Goal: Task Accomplishment & Management: Use online tool/utility

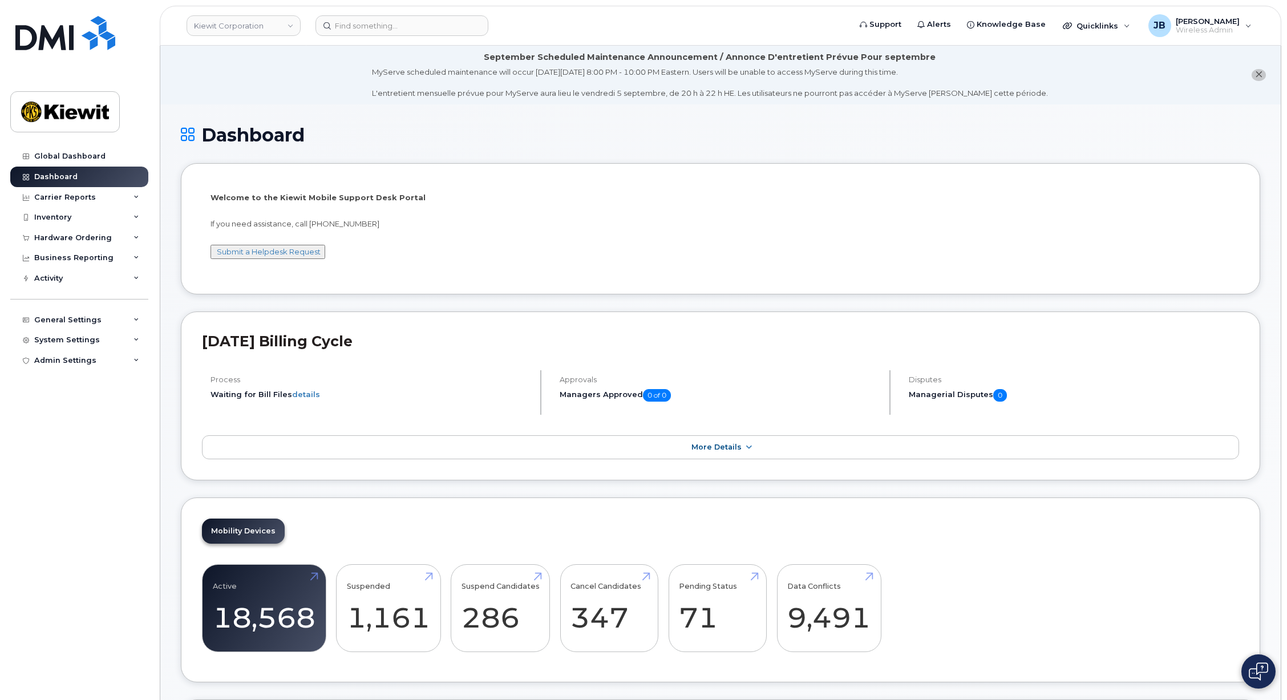
click at [1096, 239] on div "Welcome to the [PERSON_NAME] Mobile Support Desk Portal If you need assistance,…" at bounding box center [721, 230] width 1020 height 77
click at [52, 197] on div "Carrier Reports" at bounding box center [65, 197] width 62 height 9
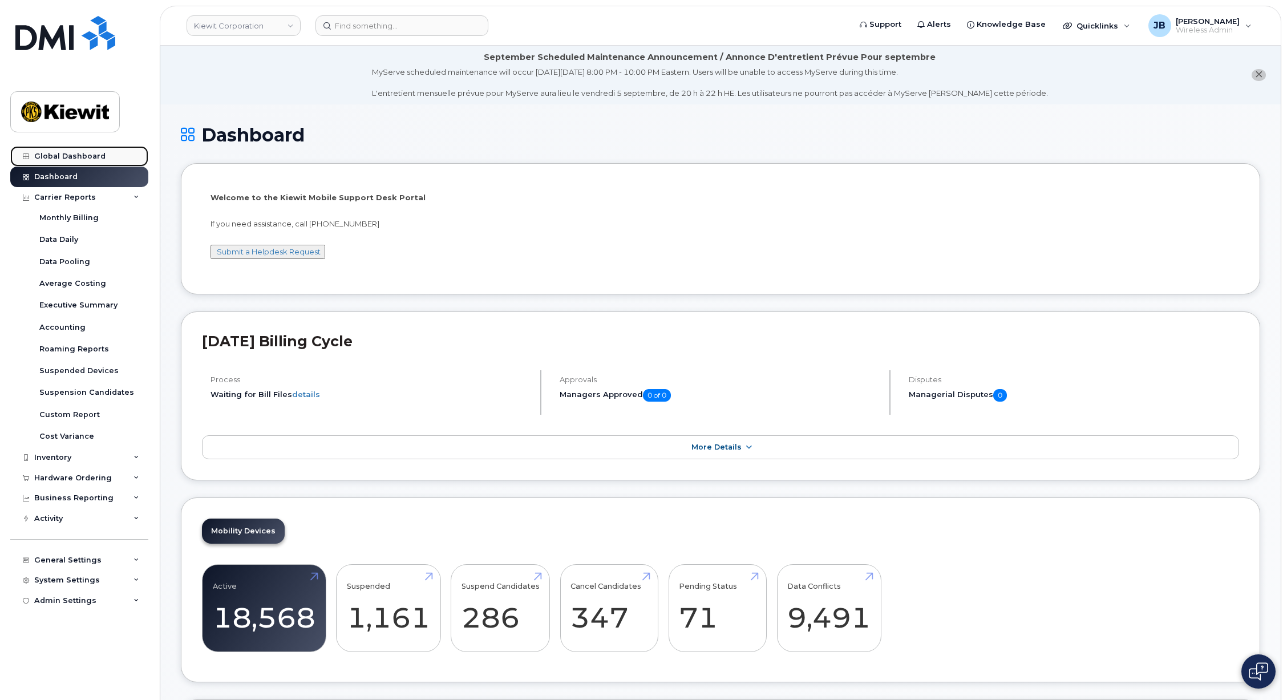
click at [56, 160] on div "Global Dashboard" at bounding box center [69, 156] width 71 height 9
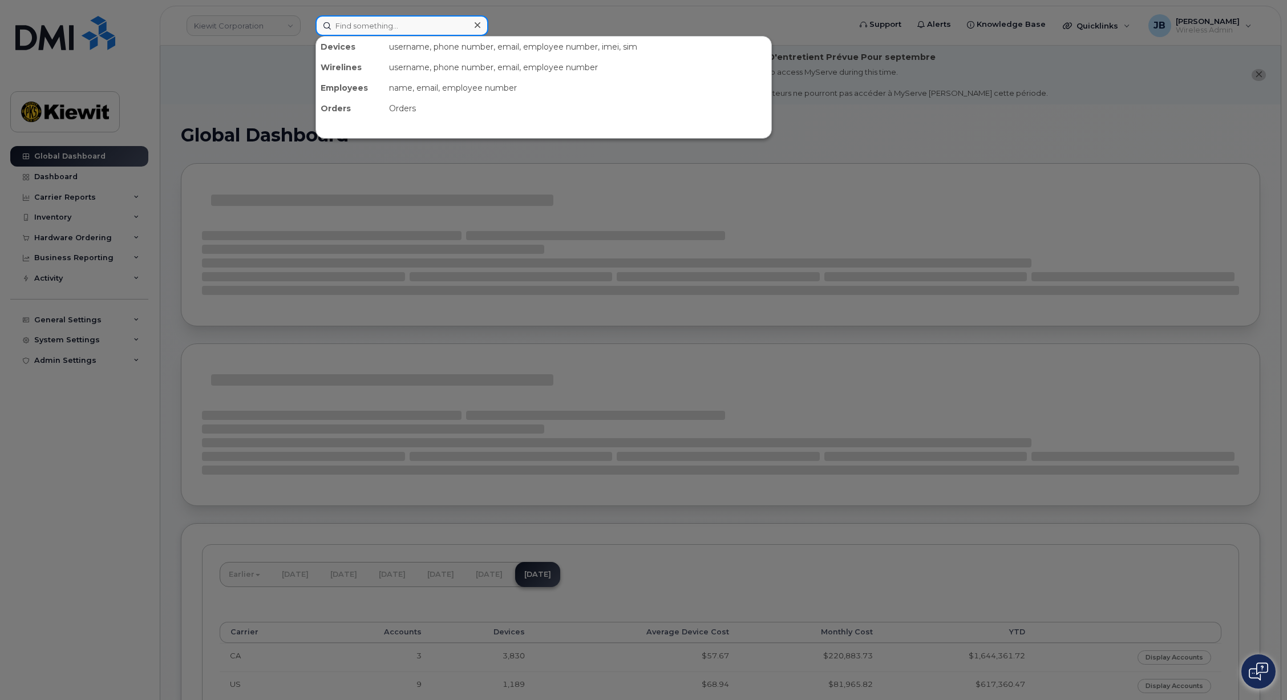
click at [372, 26] on input at bounding box center [401, 25] width 173 height 21
paste input "358845632476665"
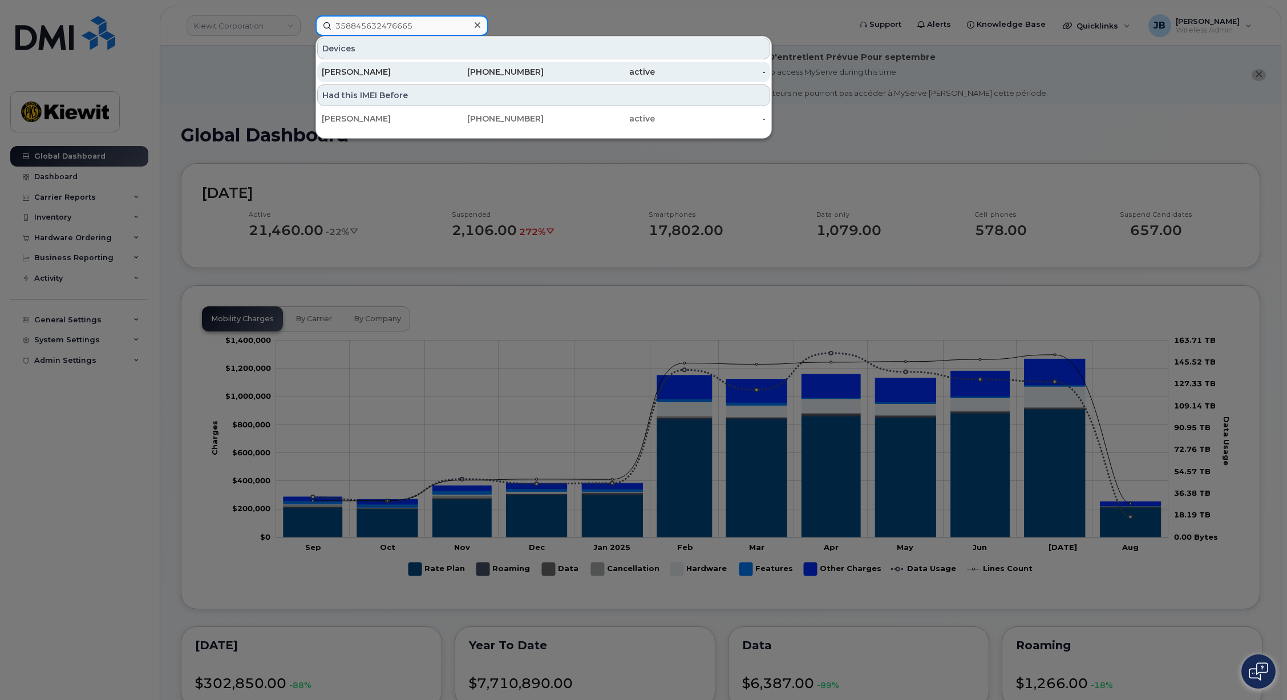
type input "358845632476665"
click at [373, 70] on div "Adam Sinclair" at bounding box center [377, 71] width 111 height 11
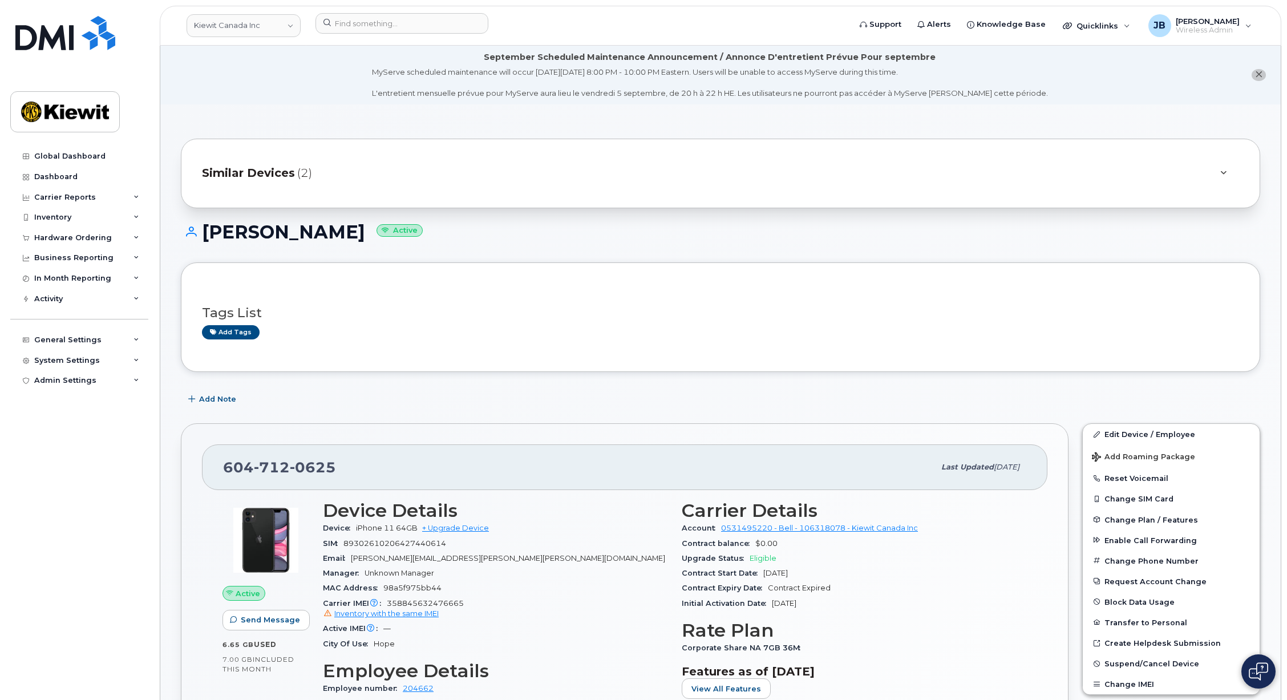
click at [854, 608] on div "Initial Activation Date Apr 11, 2022" at bounding box center [854, 603] width 345 height 15
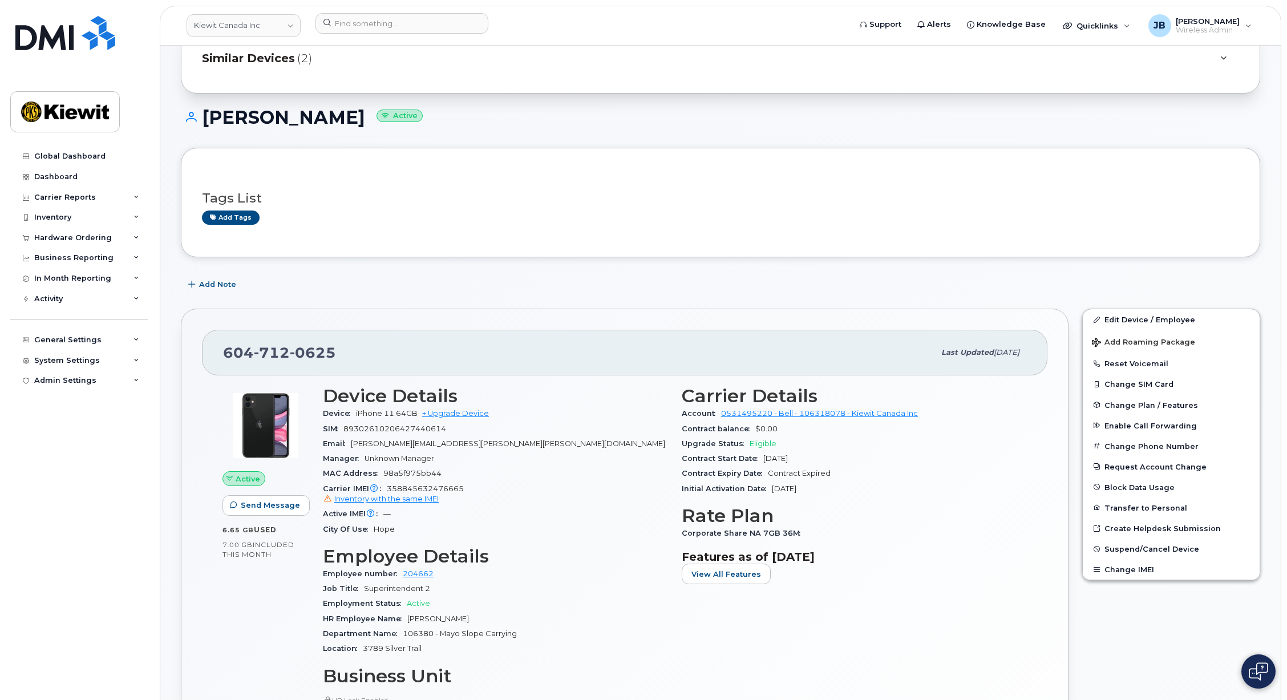
scroll to position [228, 0]
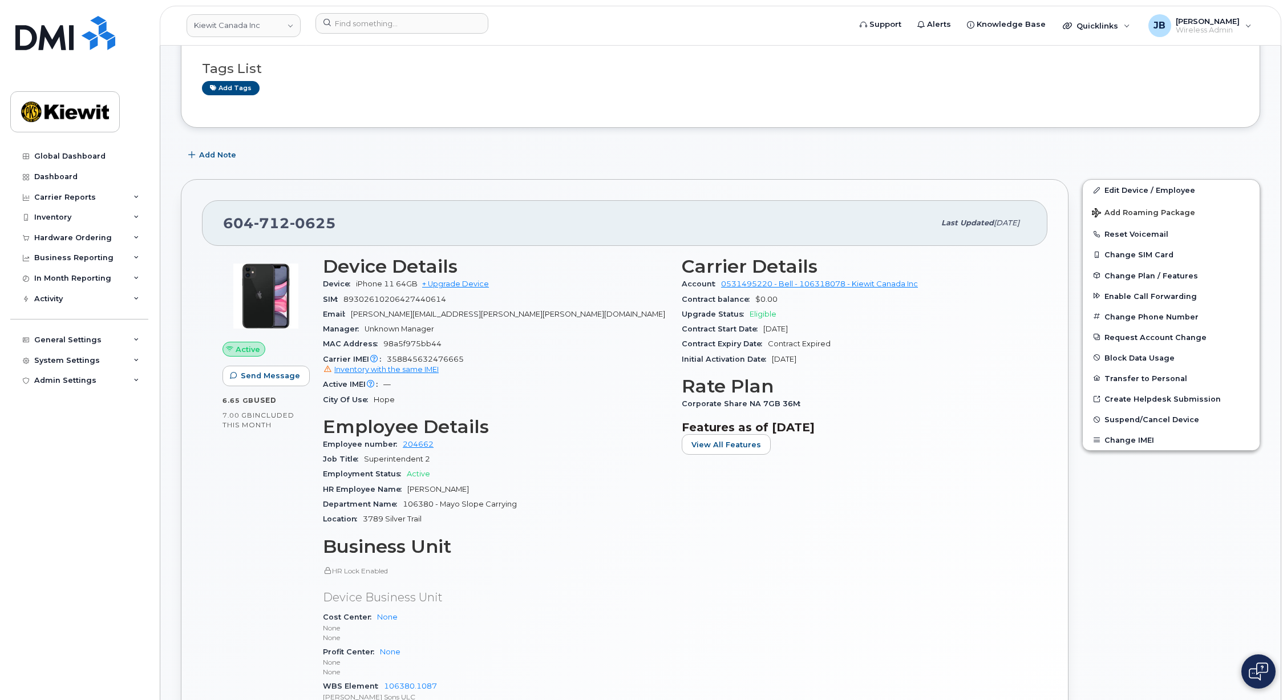
drag, startPoint x: 641, startPoint y: 412, endPoint x: 635, endPoint y: 440, distance: 28.6
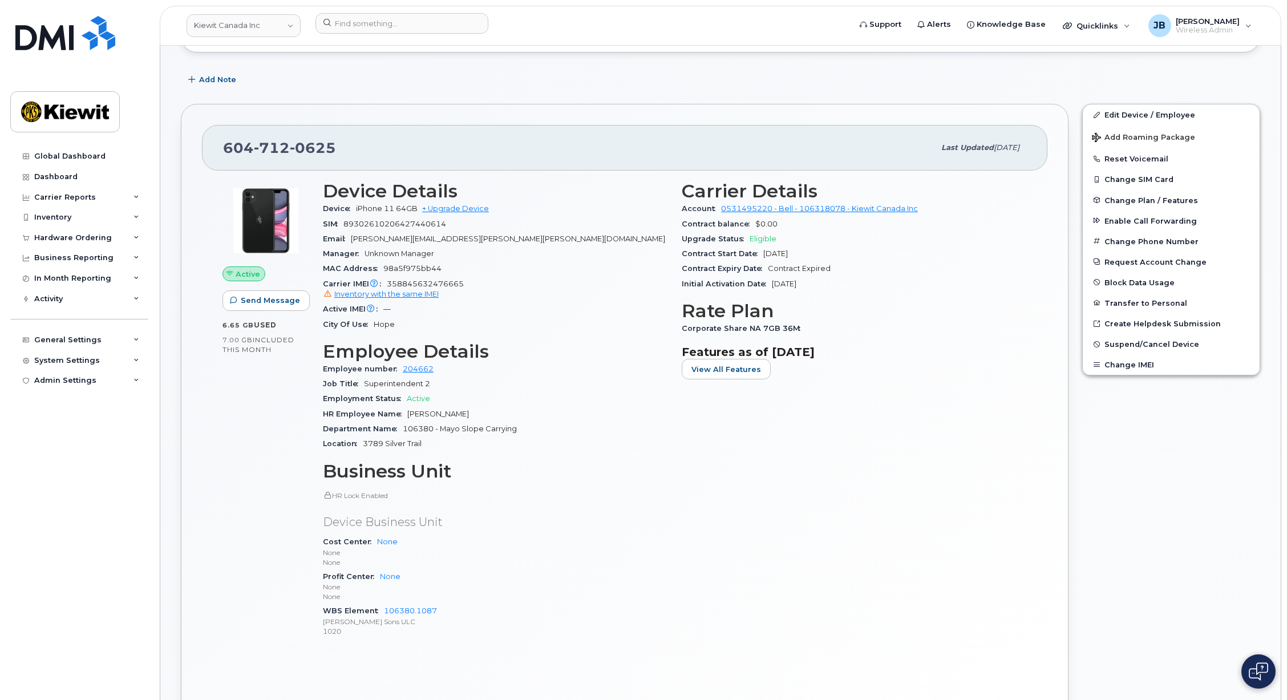
drag, startPoint x: 629, startPoint y: 421, endPoint x: 620, endPoint y: 471, distance: 50.5
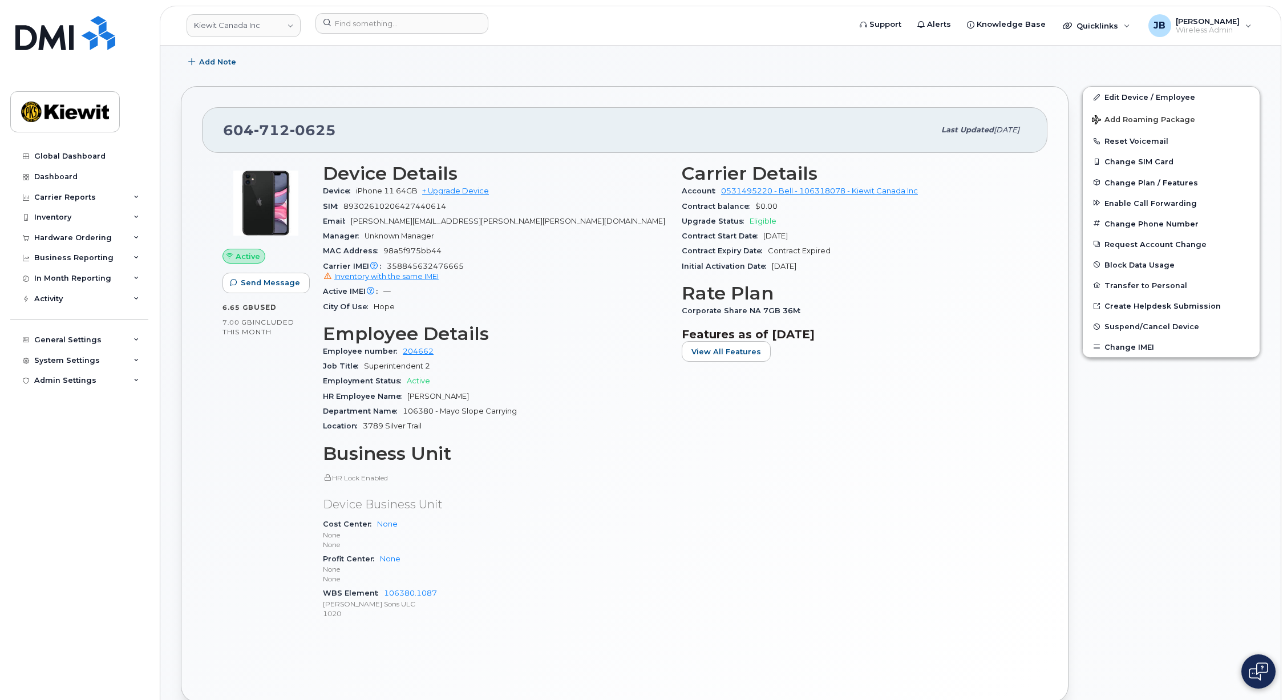
drag, startPoint x: 573, startPoint y: 419, endPoint x: 544, endPoint y: 427, distance: 30.3
click at [544, 427] on div "Location 3789 Silver Trail" at bounding box center [495, 426] width 345 height 15
click at [545, 420] on div "Location 3789 Silver Trail" at bounding box center [495, 426] width 345 height 15
click at [546, 420] on div "Location 3789 Silver Trail" at bounding box center [495, 426] width 345 height 15
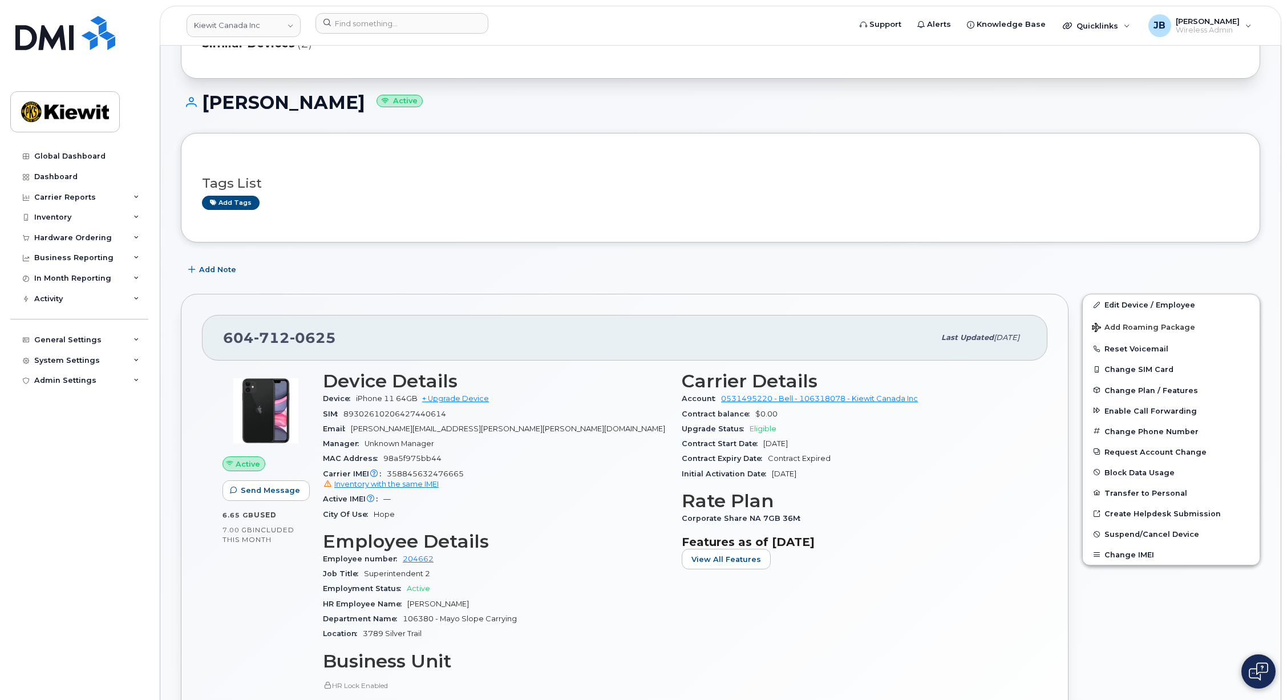
scroll to position [109, 0]
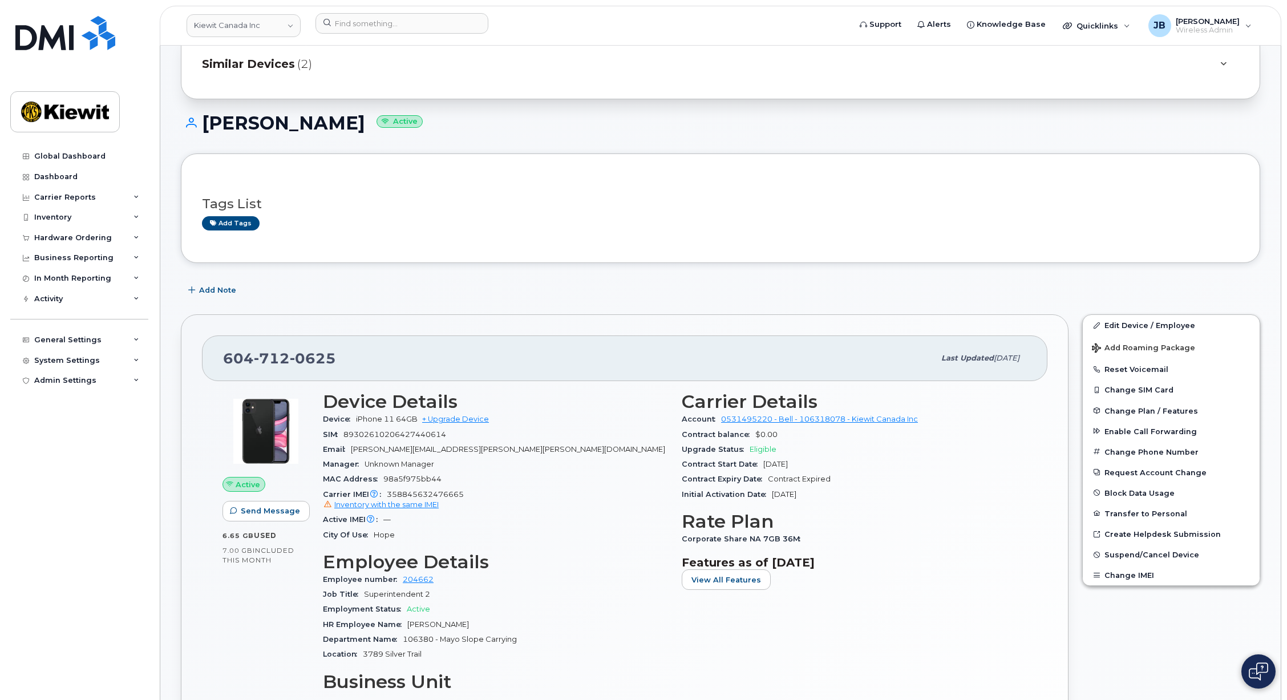
drag, startPoint x: 856, startPoint y: 494, endPoint x: 848, endPoint y: 495, distance: 8.6
click at [848, 495] on div "Initial Activation Date Apr 11, 2022" at bounding box center [854, 494] width 345 height 15
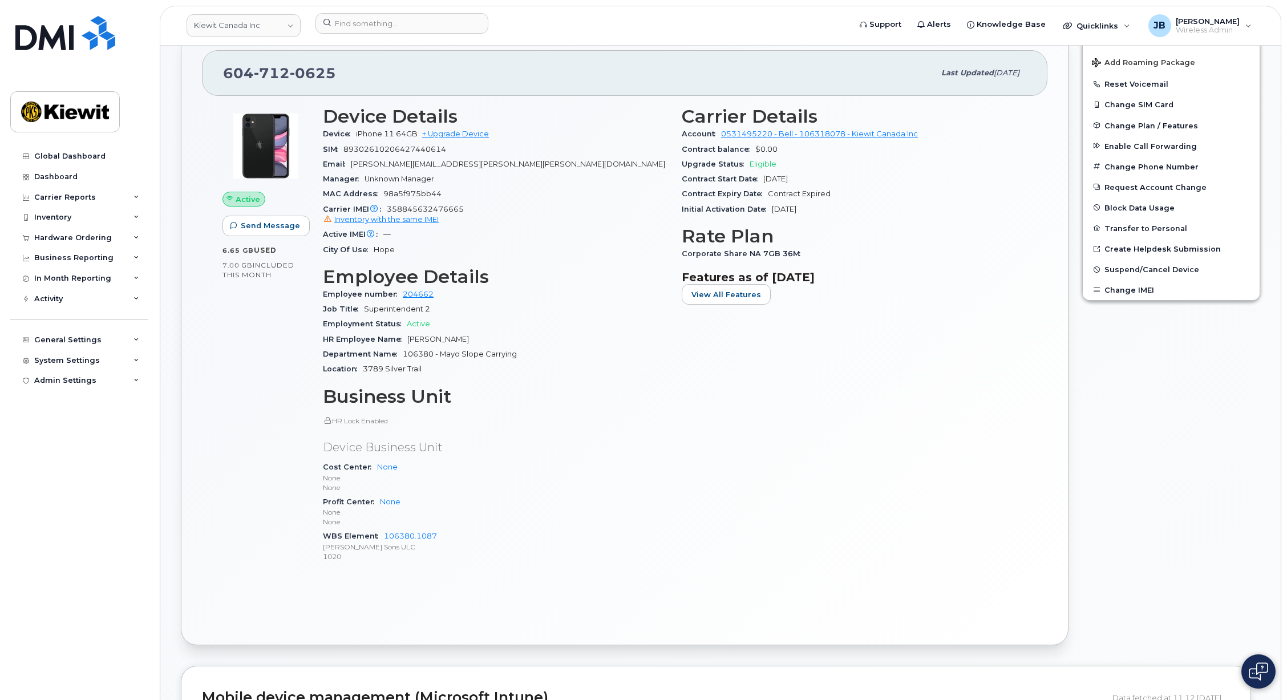
scroll to position [399, 0]
drag, startPoint x: 624, startPoint y: 369, endPoint x: 625, endPoint y: 387, distance: 17.7
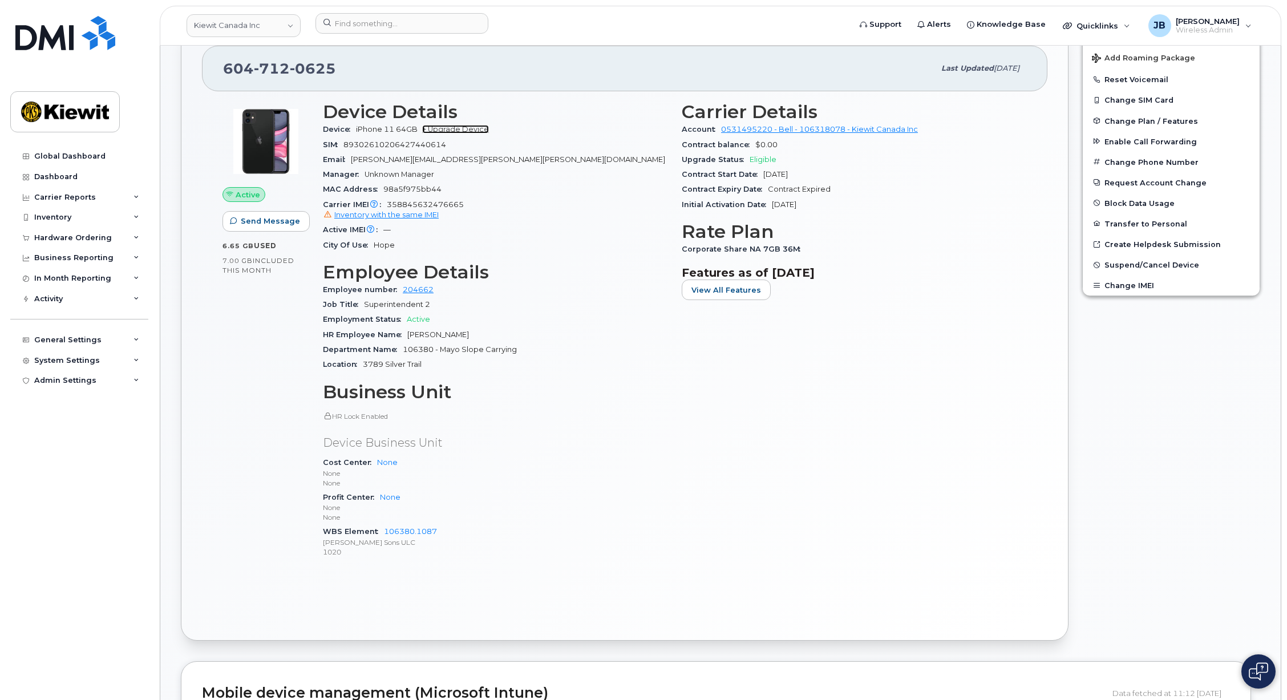
click at [470, 131] on link "+ Upgrade Device" at bounding box center [455, 129] width 67 height 9
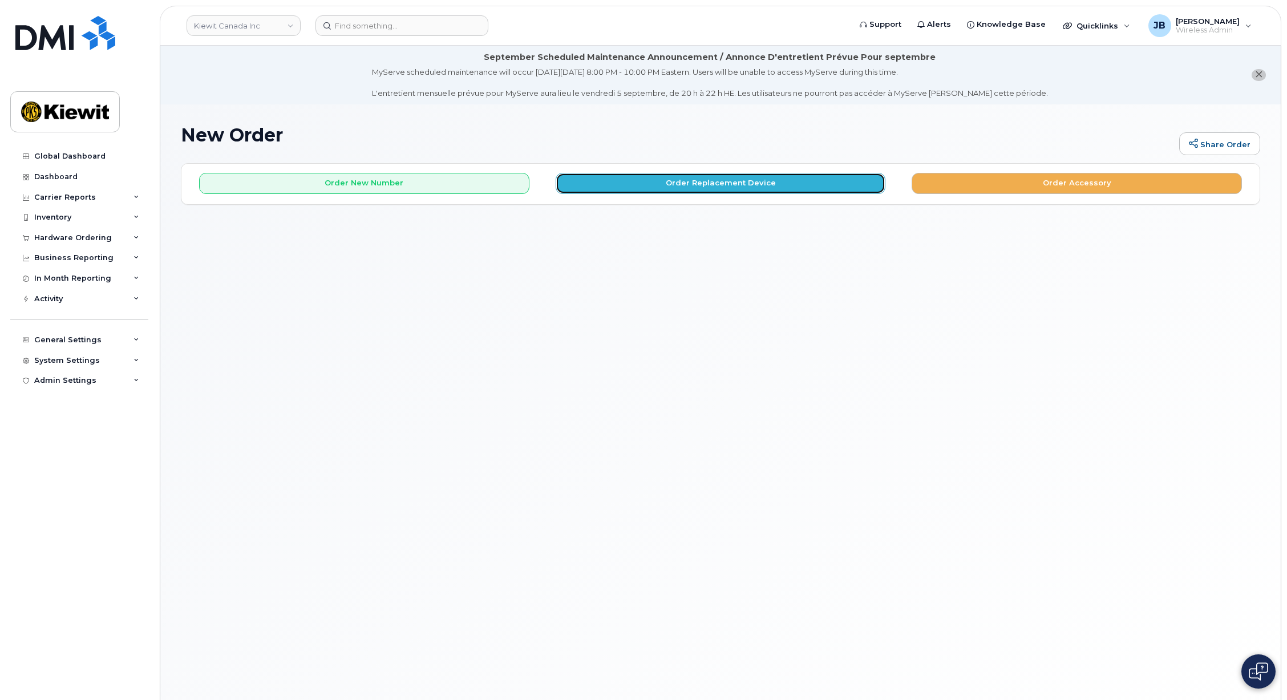
click at [665, 183] on button "Order Replacement Device" at bounding box center [721, 183] width 330 height 21
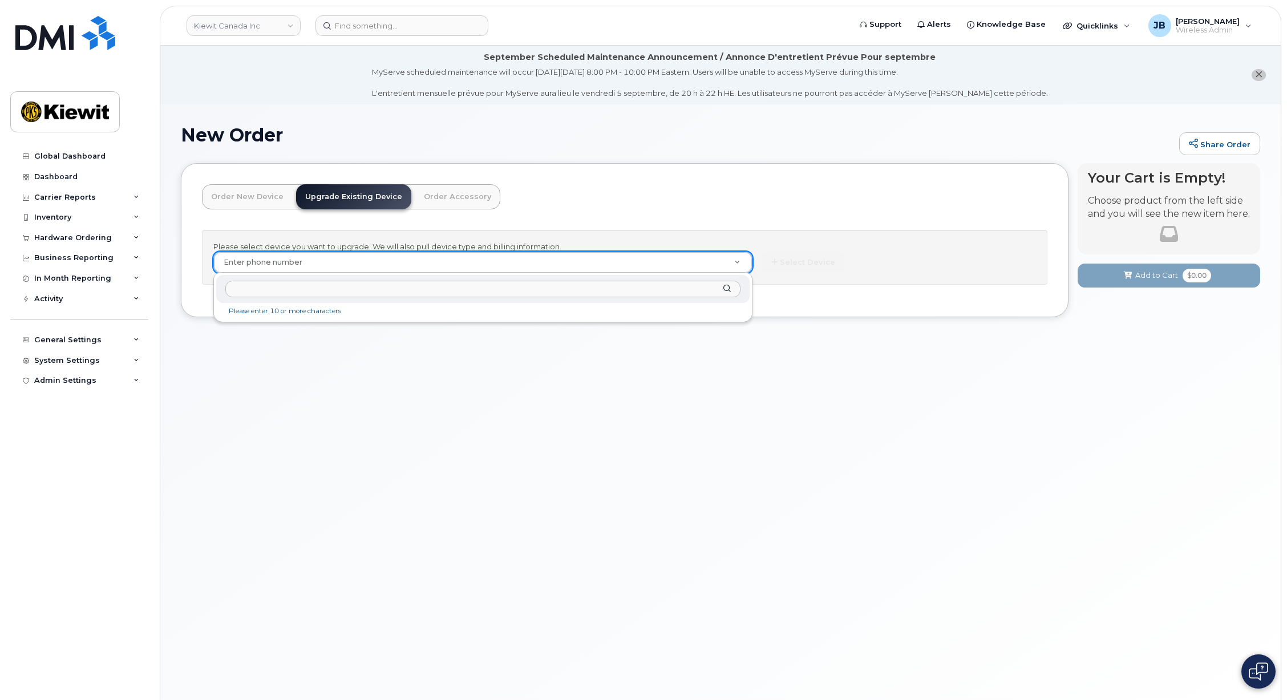
paste input "16047120625"
click at [233, 290] on input "16047120625" at bounding box center [482, 289] width 515 height 17
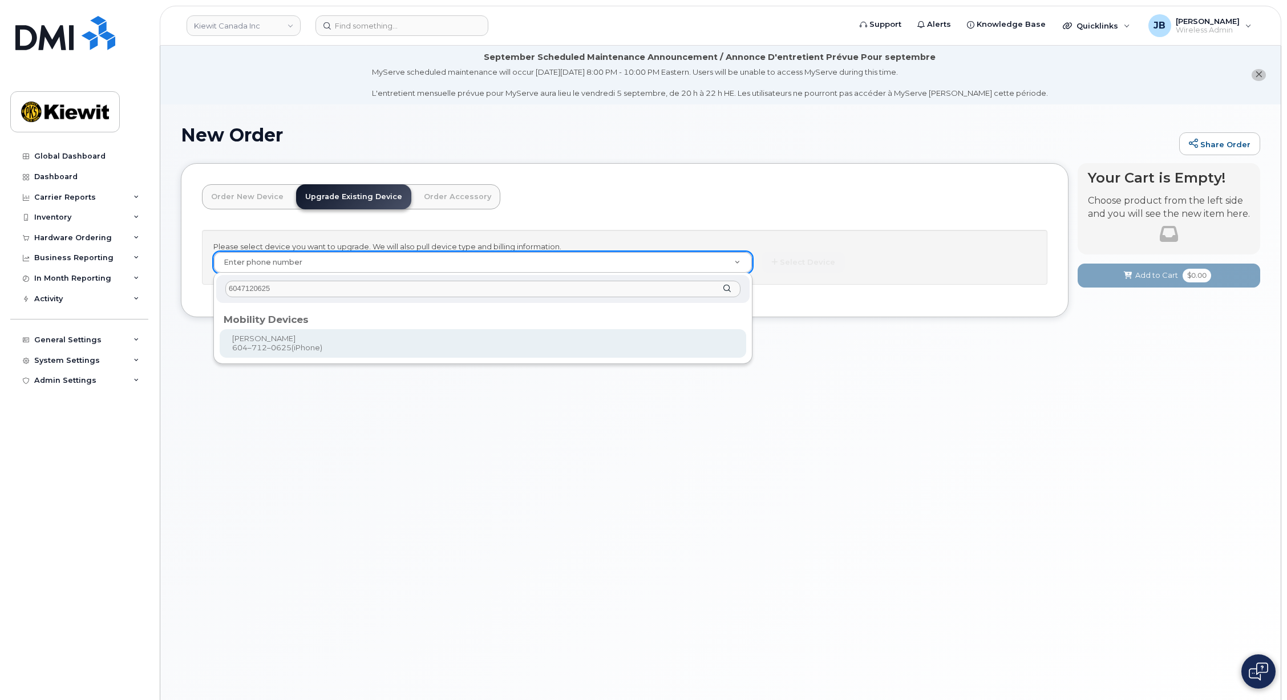
type input "6047120625"
type input "713183"
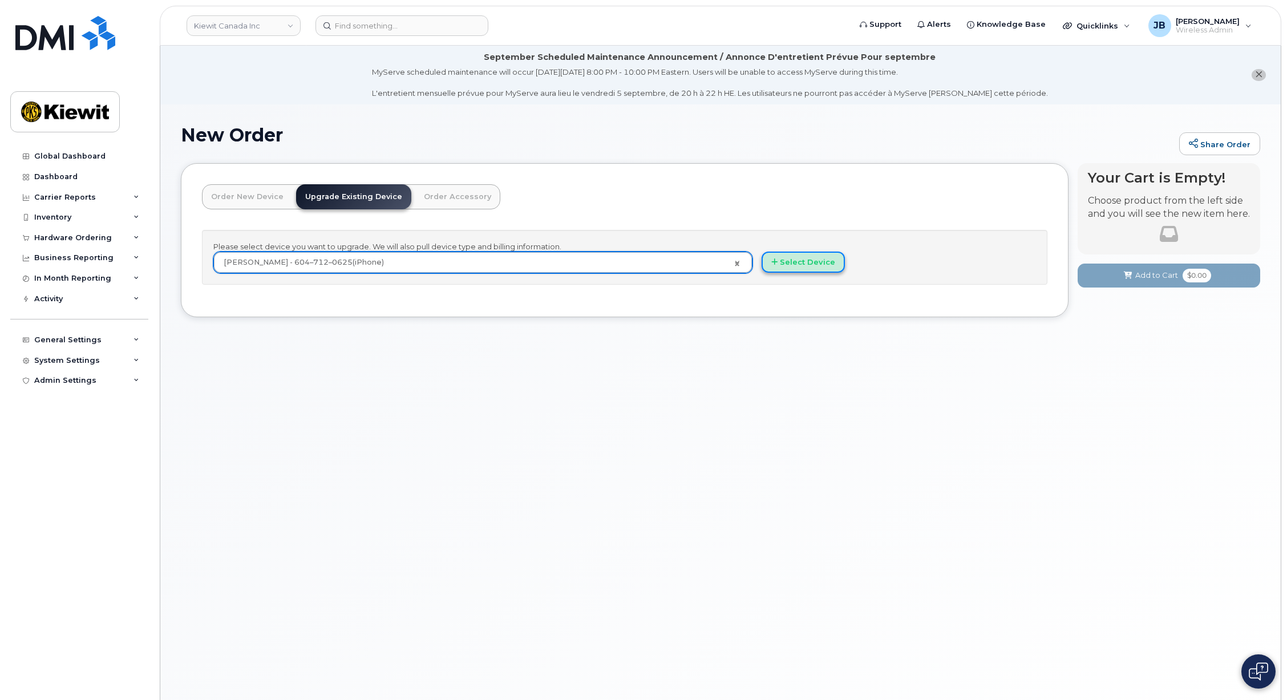
click at [802, 264] on button "Select Device" at bounding box center [803, 262] width 83 height 21
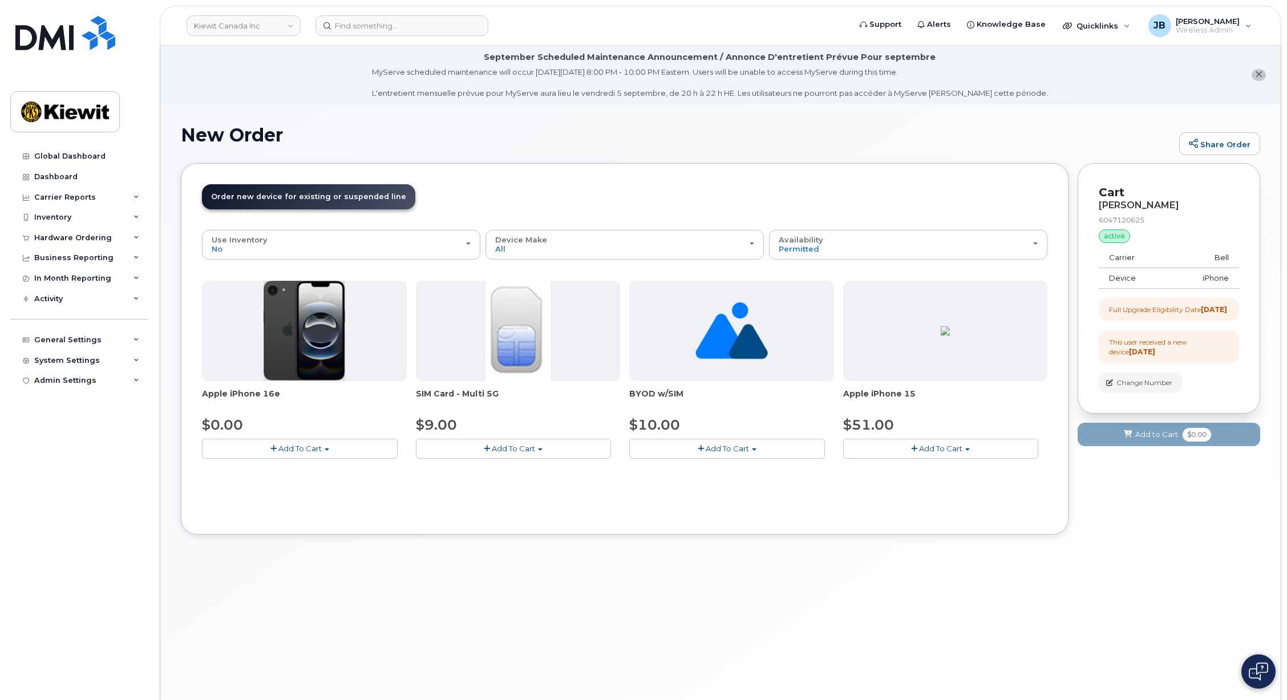
click at [532, 192] on header "Order New Device Upgrade Existing Device Order Accessory Order new device and n…" at bounding box center [624, 207] width 845 height 46
click at [1059, 576] on div "New Order Share Order × Share This Order If you want to allow others to create …" at bounding box center [720, 416] width 1120 height 624
click at [839, 613] on div "New Order Share Order × Share This Order If you want to allow others to create …" at bounding box center [720, 416] width 1120 height 624
click at [783, 608] on div "New Order Share Order × Share This Order If you want to allow others to create …" at bounding box center [720, 416] width 1120 height 624
